Goal: Task Accomplishment & Management: Complete application form

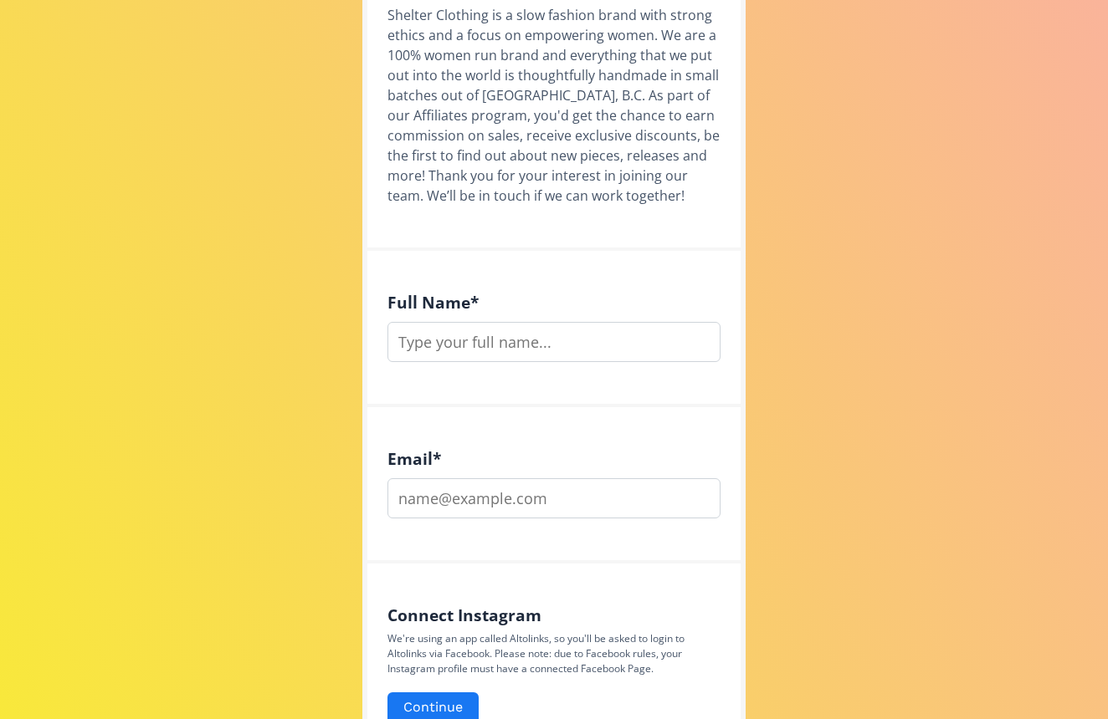
scroll to position [415, 0]
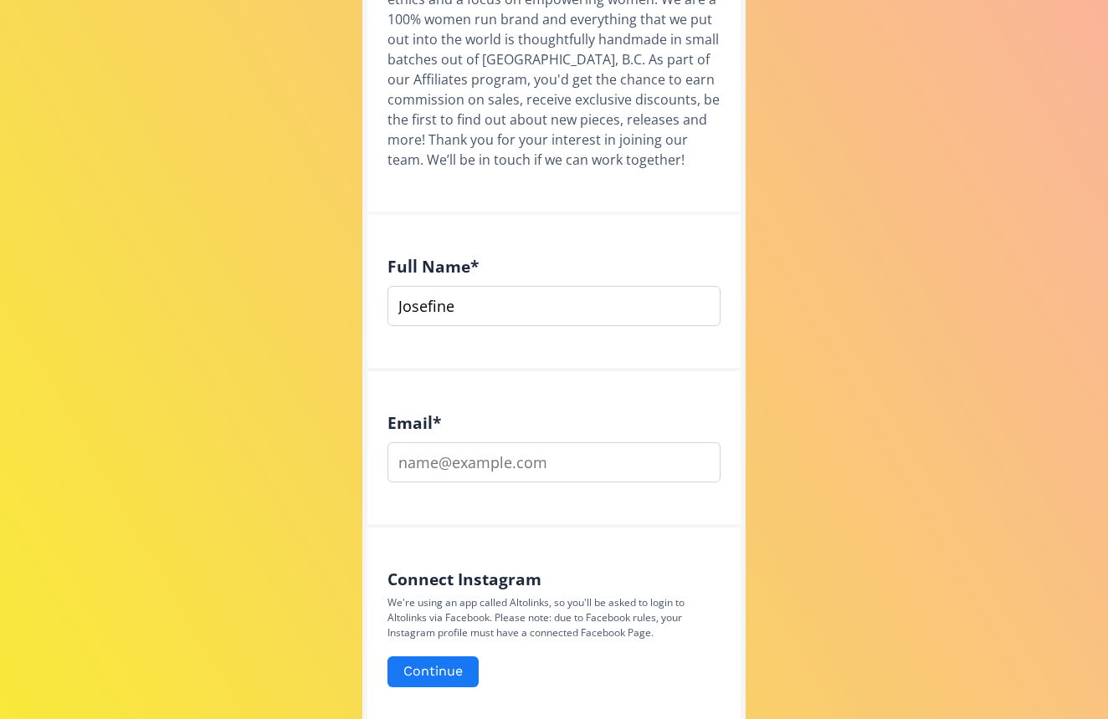
type input "Josefine"
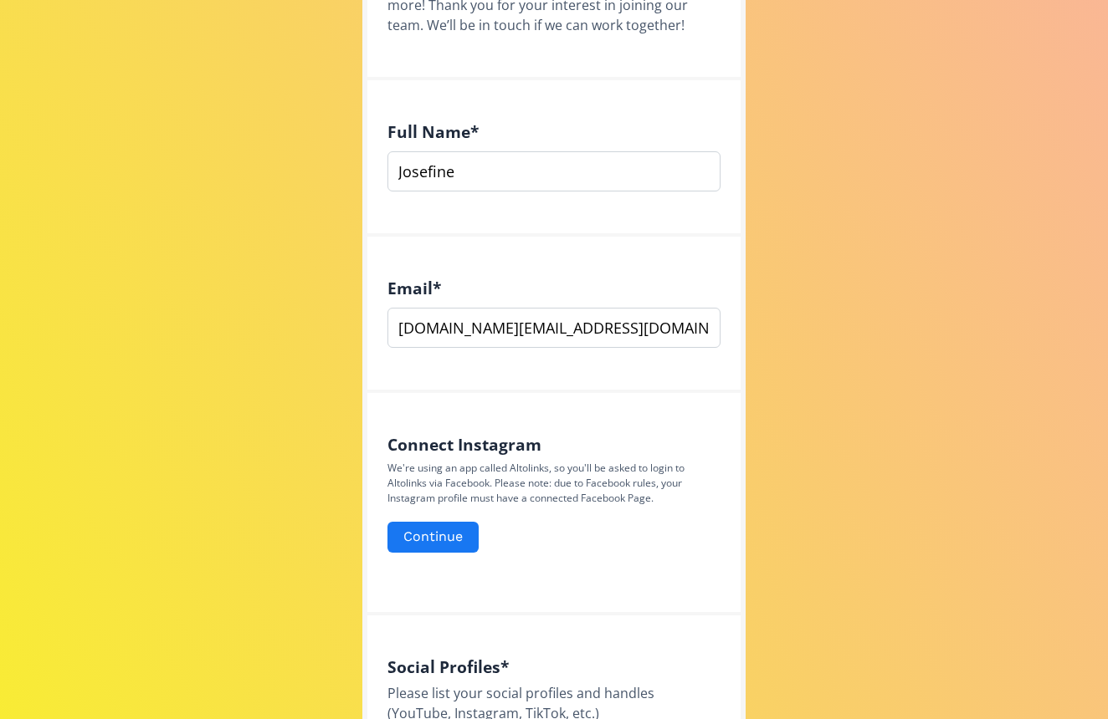
scroll to position [566, 0]
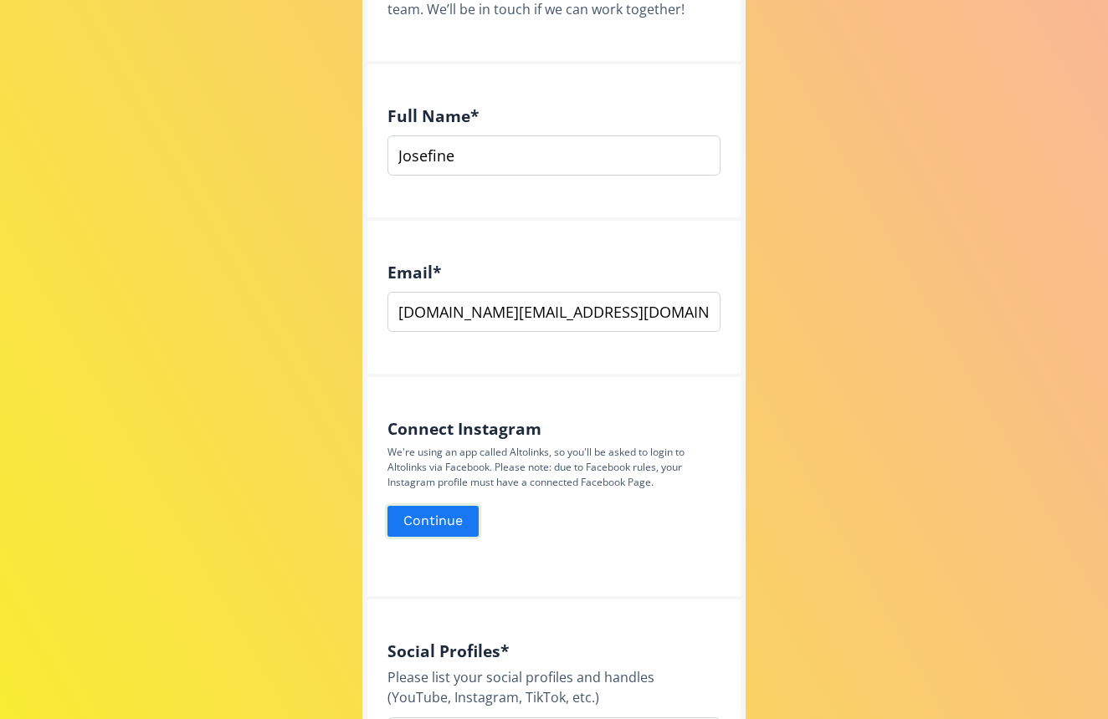
type input "[DOMAIN_NAME][EMAIL_ADDRESS][DOMAIN_NAME]"
click at [422, 520] on button "Continue" at bounding box center [433, 522] width 96 height 36
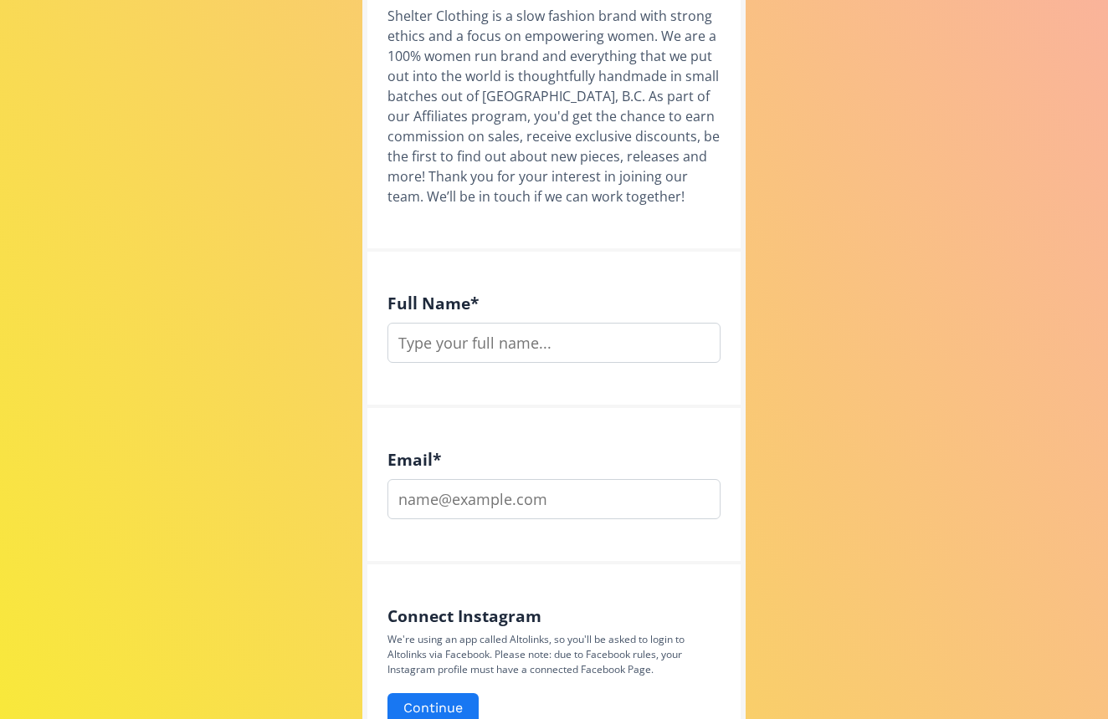
scroll to position [371, 0]
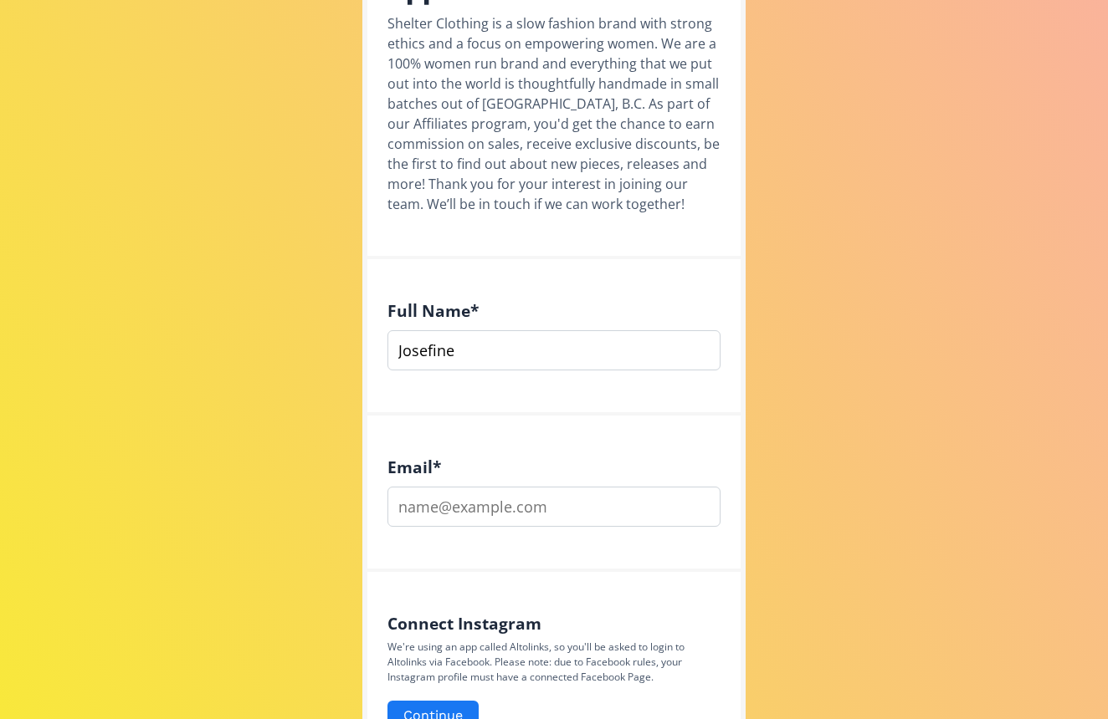
type input "Josefine"
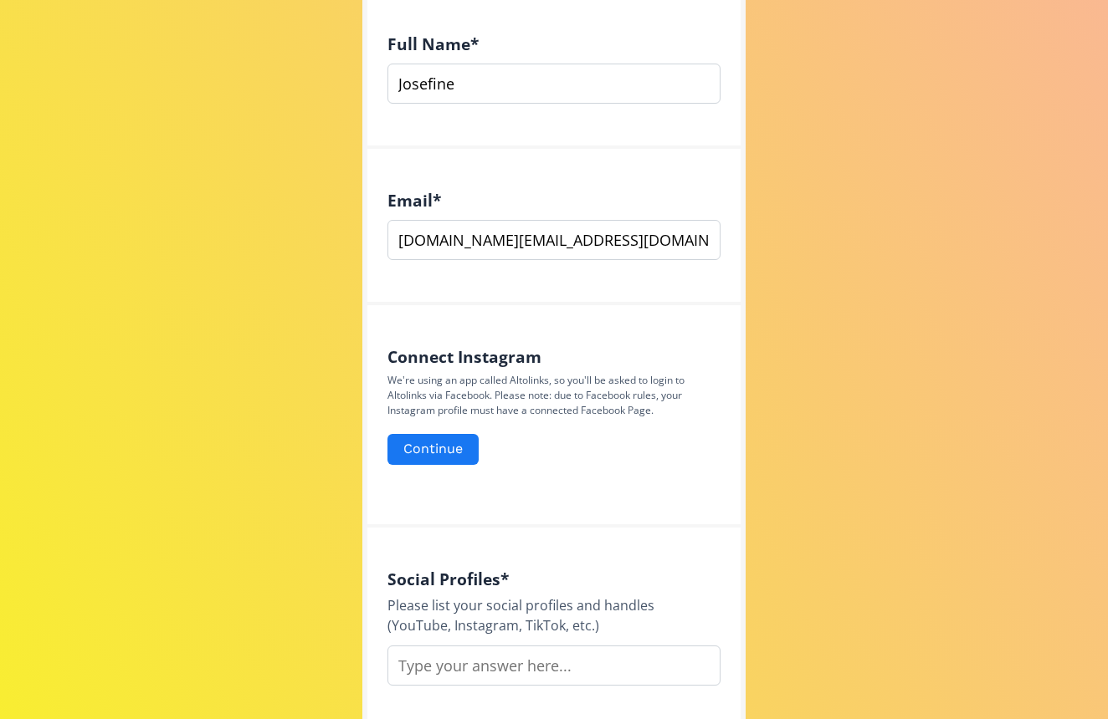
scroll to position [638, 0]
type input "[DOMAIN_NAME][EMAIL_ADDRESS][DOMAIN_NAME]"
click at [450, 456] on button "Continue" at bounding box center [433, 449] width 96 height 36
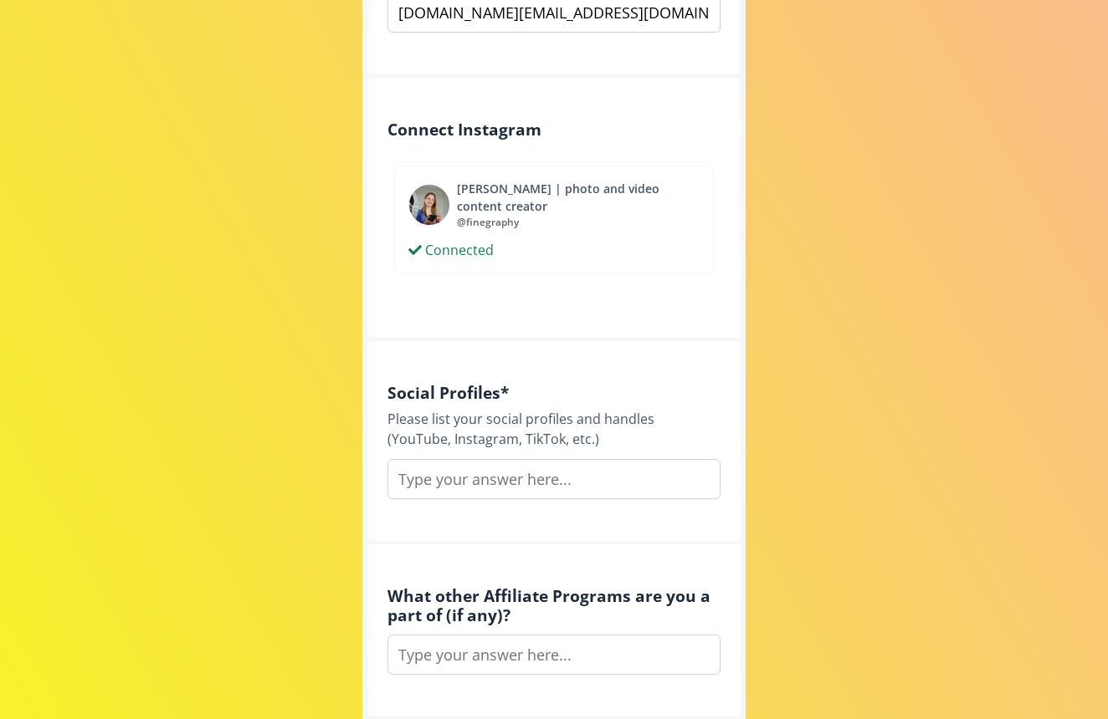
scroll to position [872, 0]
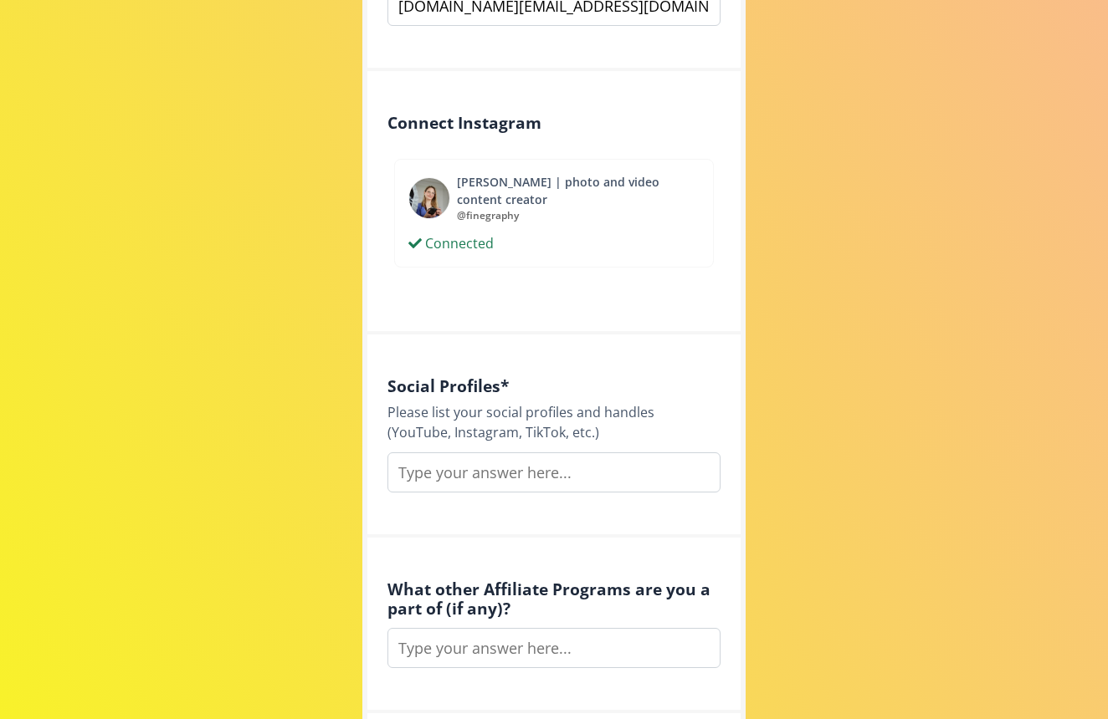
click at [492, 474] on input "text" at bounding box center [553, 473] width 333 height 40
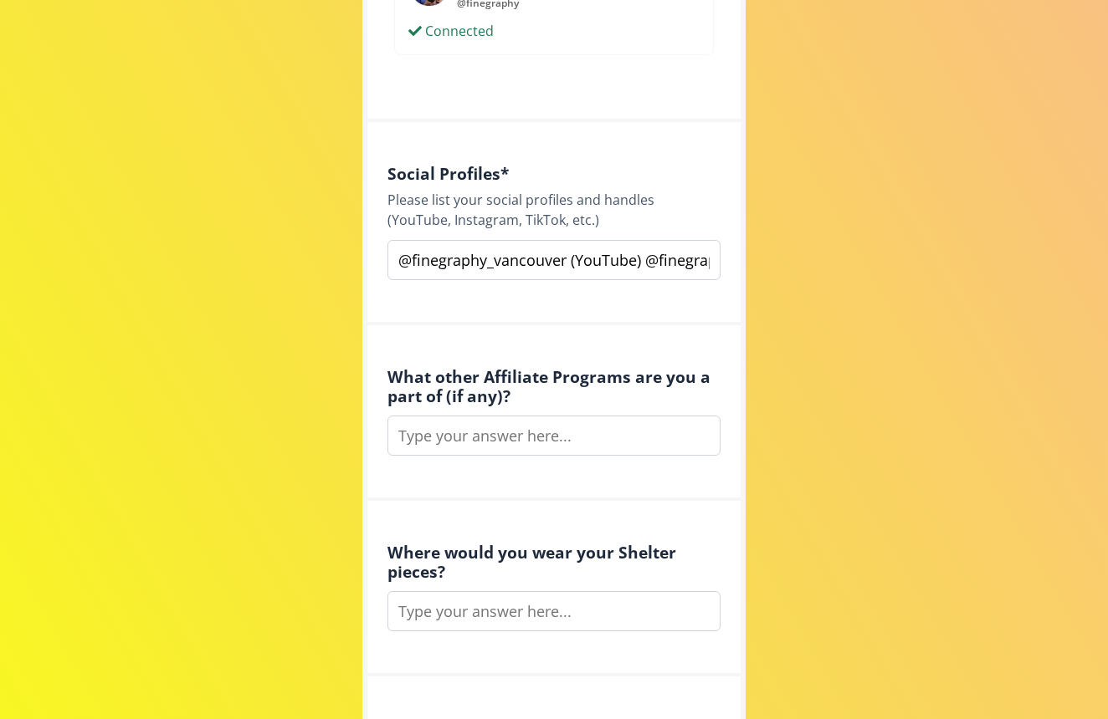
scroll to position [1096, 0]
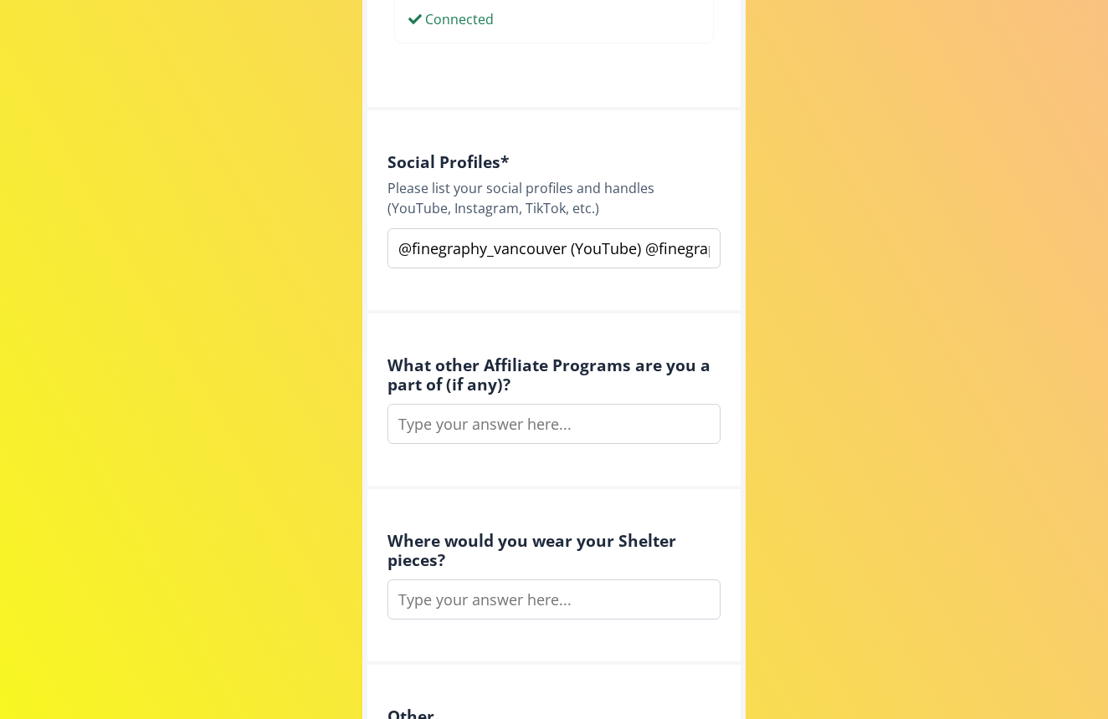
type input "@finegraphy_vancouver (YouTube) @finegraphy (instagram) www.finegraphy.com (web…"
click at [427, 426] on input "text" at bounding box center [553, 424] width 333 height 40
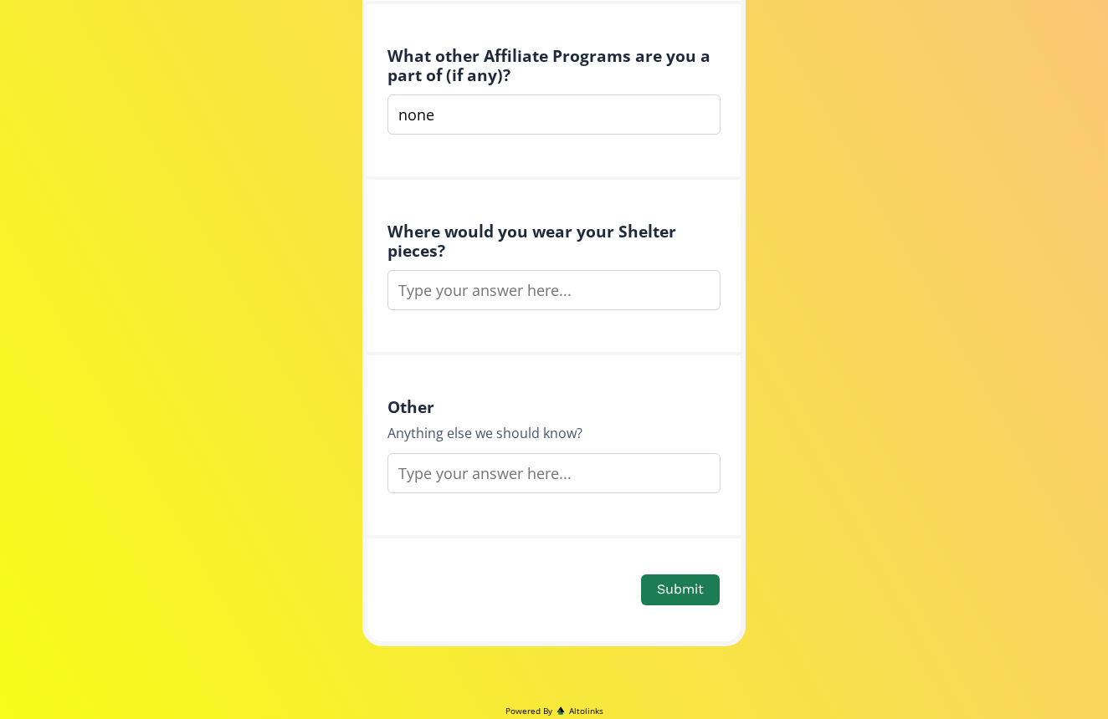
scroll to position [1406, 0]
type input "none"
click at [462, 284] on input "text" at bounding box center [553, 289] width 333 height 40
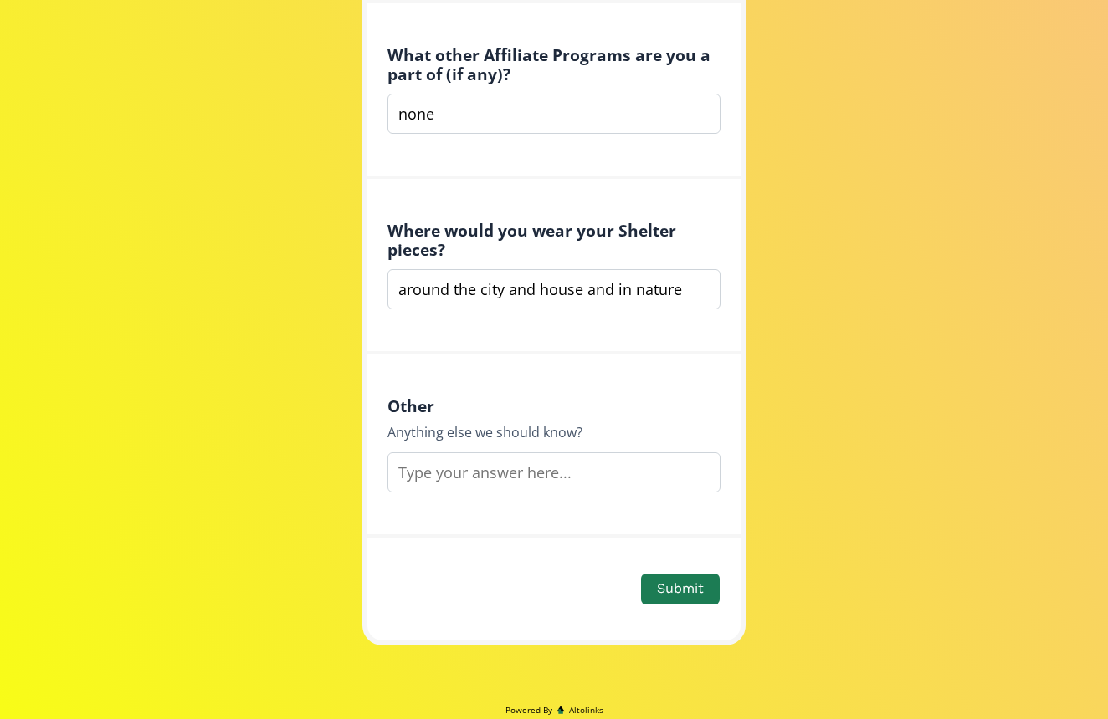
type input "around the city and house and in nature"
click at [425, 467] on input "text" at bounding box center [553, 473] width 333 height 40
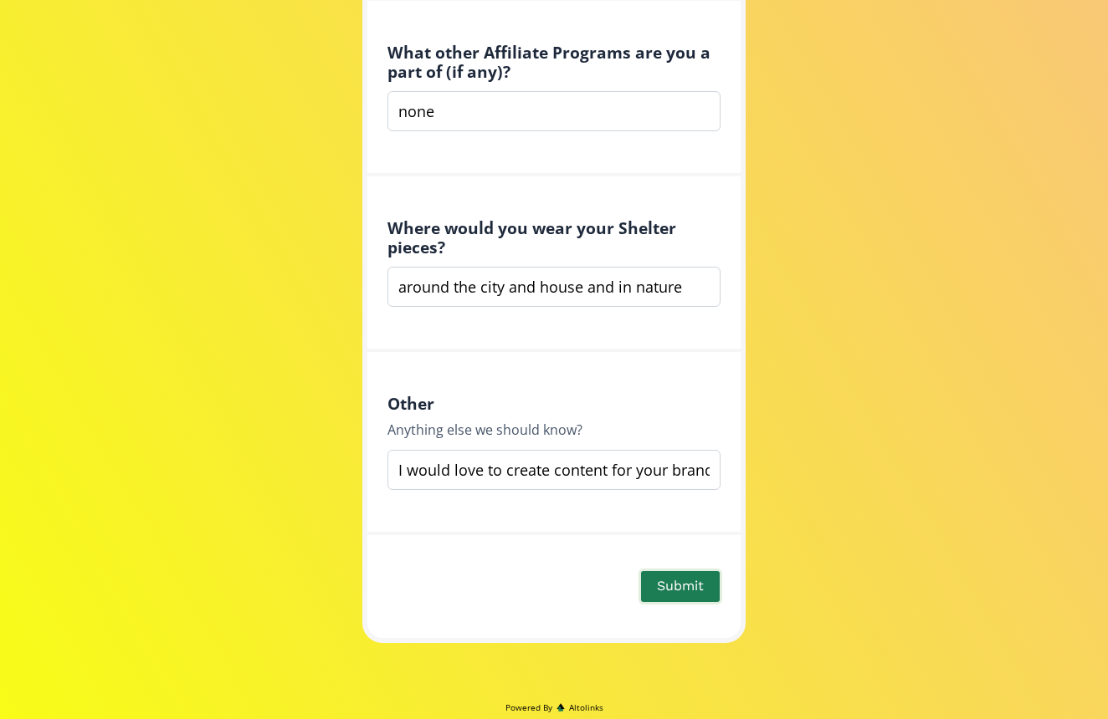
type input "I would love to create content for your brand, please check out my website for …"
click at [675, 586] on button "Submit" at bounding box center [680, 587] width 84 height 36
